Goal: Find specific page/section: Find specific page/section

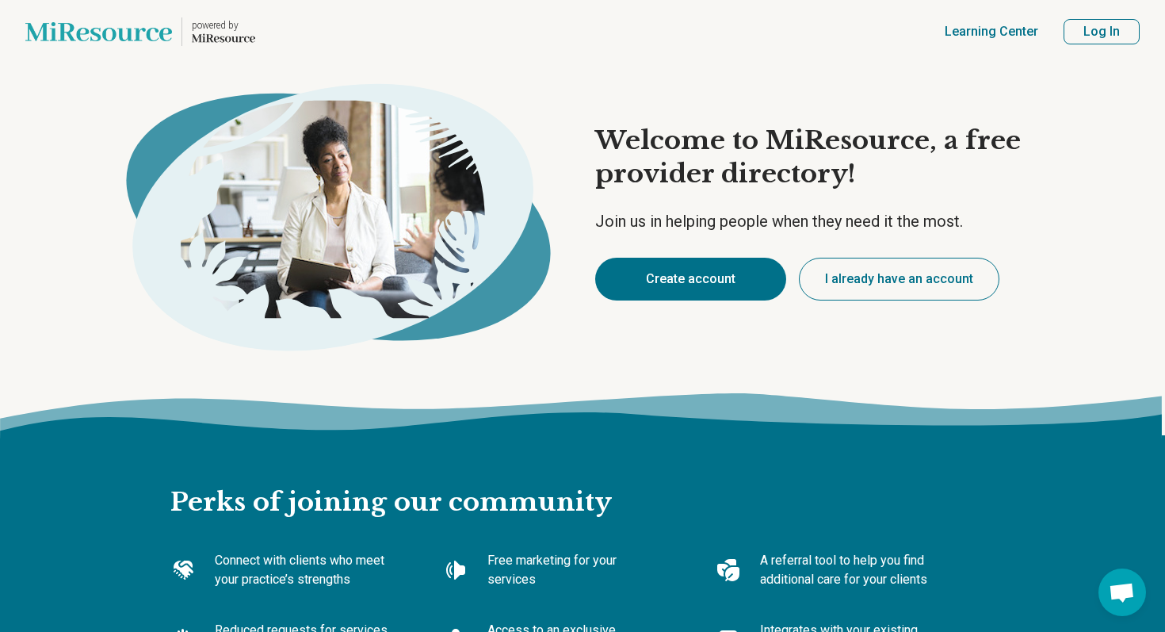
type textarea "*"
click at [664, 90] on div "Welcome to MiResource, a free provider directory! Join us in helping people whe…" at bounding box center [582, 212] width 1165 height 298
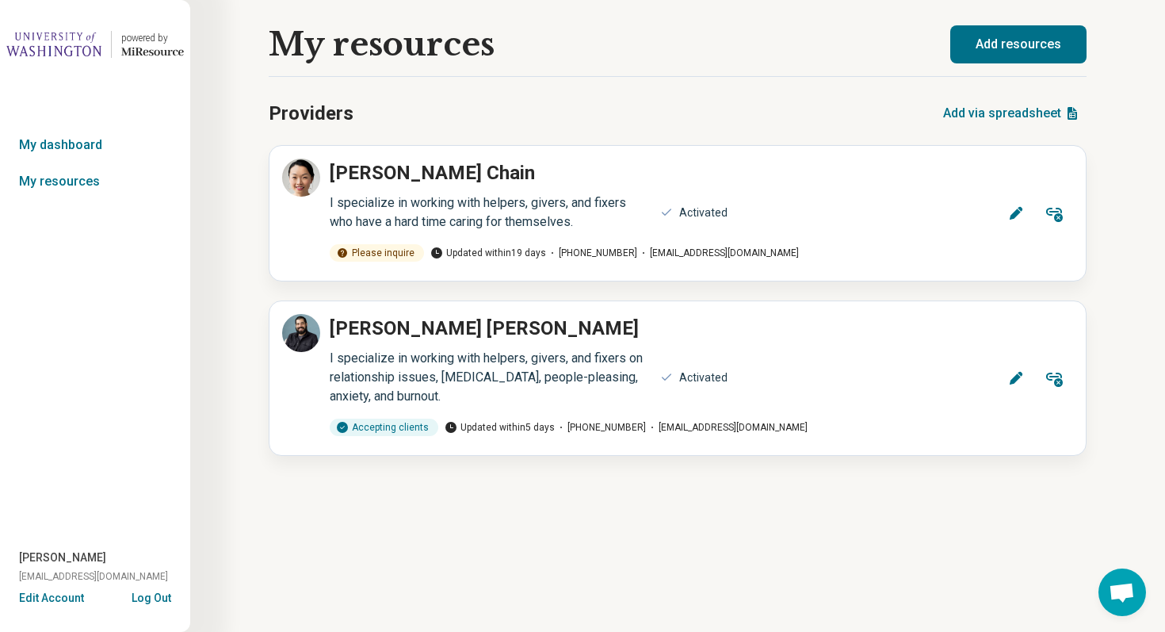
click at [143, 599] on button "Log Out" at bounding box center [152, 596] width 40 height 13
